Goal: Task Accomplishment & Management: Manage account settings

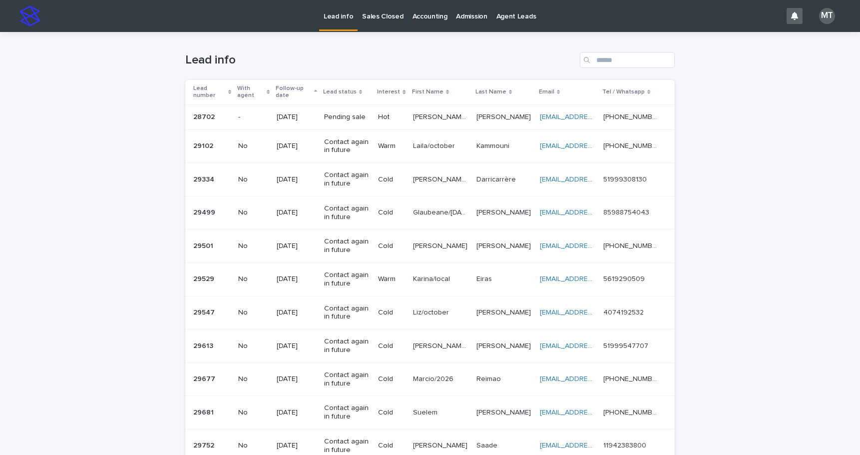
click at [408, 17] on div "Accounting" at bounding box center [430, 10] width 44 height 21
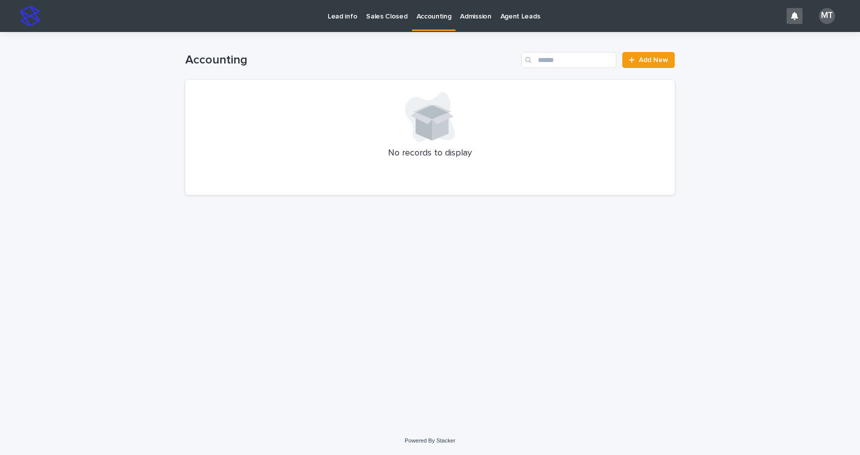
click at [381, 18] on p "Sales Closed" at bounding box center [386, 10] width 41 height 21
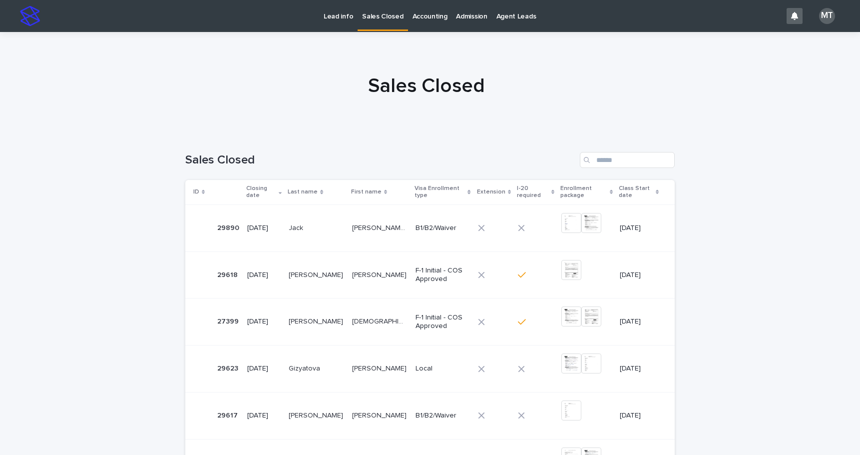
click at [723, 312] on div "Loading... Saving… Loading... Saving… Sales Closed ID Closing date Last name Fi…" at bounding box center [430, 445] width 860 height 627
click at [339, 15] on p "Lead info" at bounding box center [338, 10] width 29 height 21
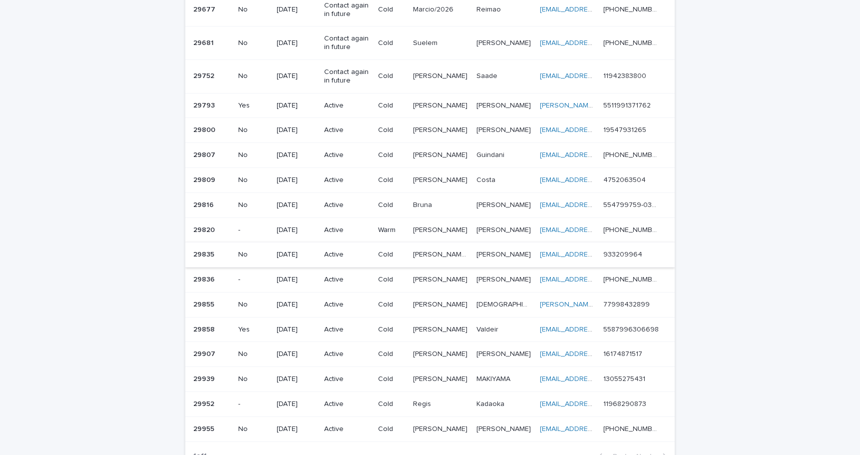
scroll to position [419, 0]
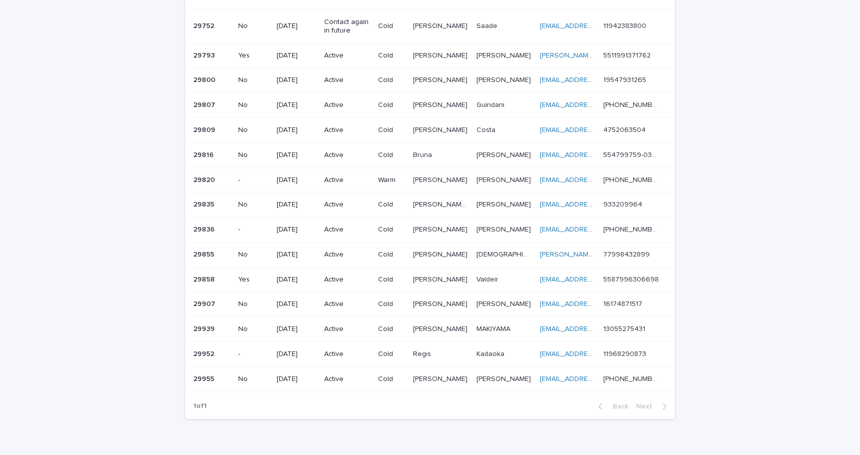
click at [436, 81] on p at bounding box center [440, 80] width 55 height 8
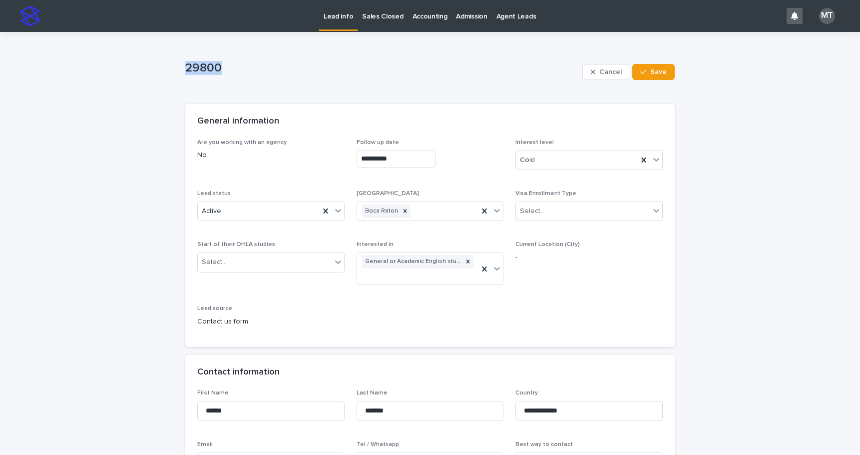
drag, startPoint x: 221, startPoint y: 68, endPoint x: 179, endPoint y: 68, distance: 41.5
copy p "29800"
drag, startPoint x: 691, startPoint y: 266, endPoint x: 678, endPoint y: 266, distance: 13.0
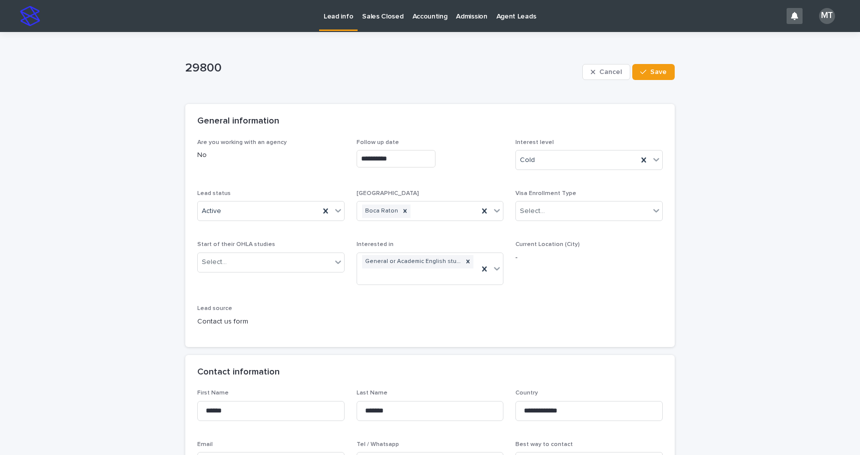
click at [335, 17] on p "Lead info" at bounding box center [338, 10] width 29 height 21
